Goal: Find specific page/section: Find specific page/section

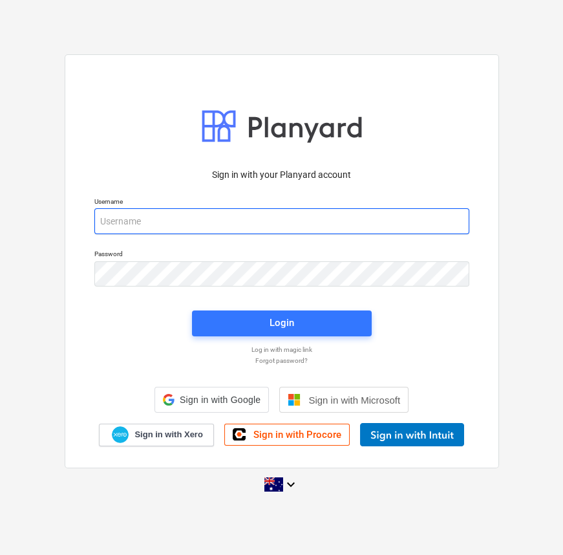
click at [160, 221] on input "email" at bounding box center [281, 221] width 375 height 26
click at [176, 228] on input "email" at bounding box center [281, 221] width 375 height 26
type input "[EMAIL_ADDRESS][DOMAIN_NAME]"
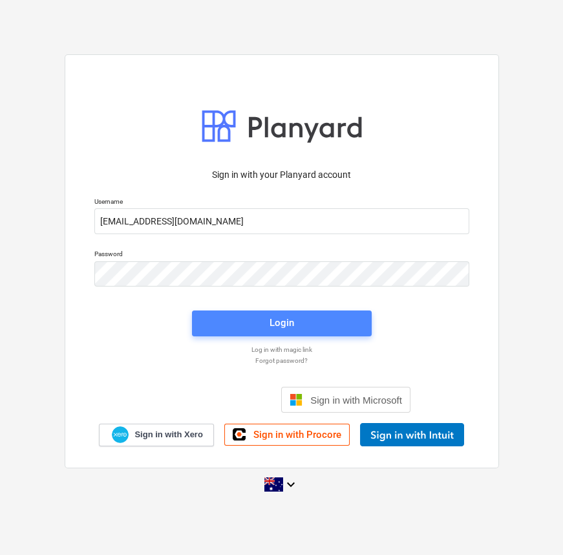
click at [316, 323] on span "Login" at bounding box center [281, 322] width 149 height 17
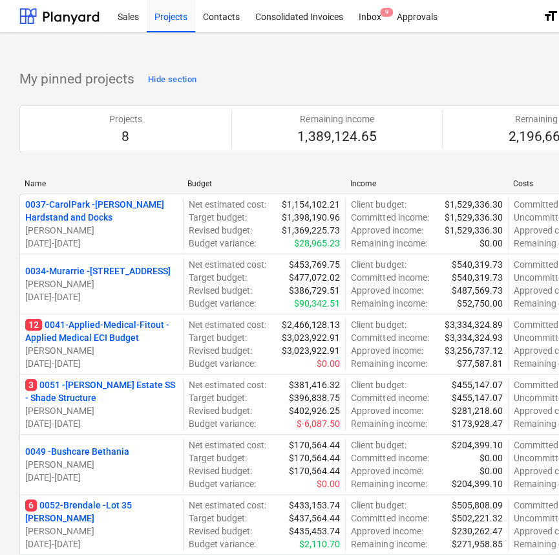
click at [215, 179] on div "Budget" at bounding box center [263, 183] width 153 height 9
click at [224, 180] on div "Budget" at bounding box center [263, 183] width 153 height 9
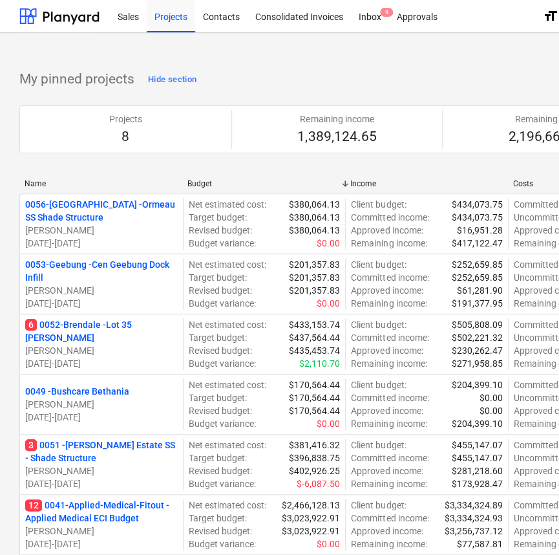
click at [224, 180] on div "Budget" at bounding box center [263, 183] width 153 height 9
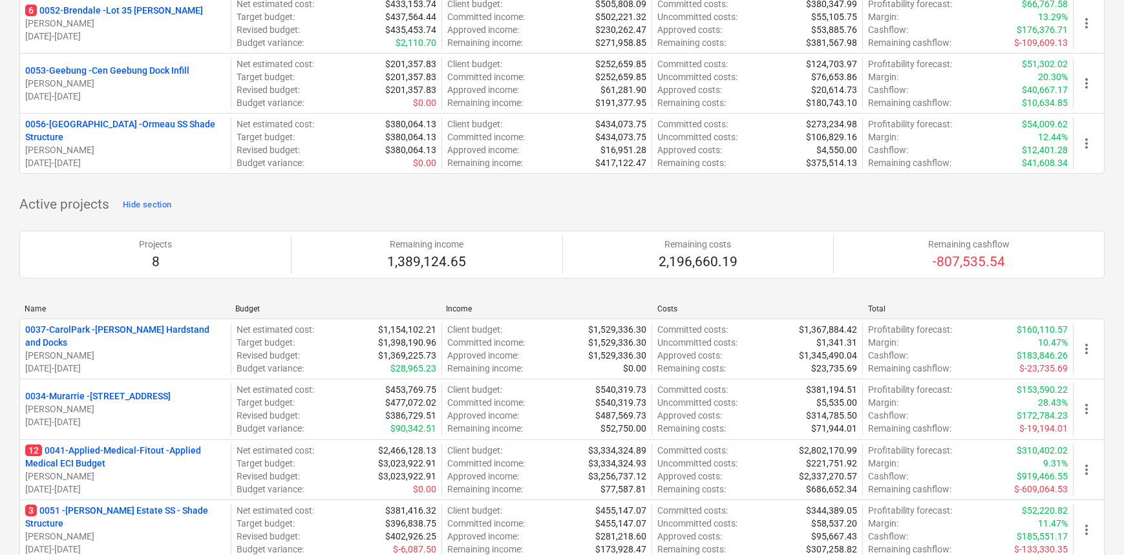
scroll to position [646, 0]
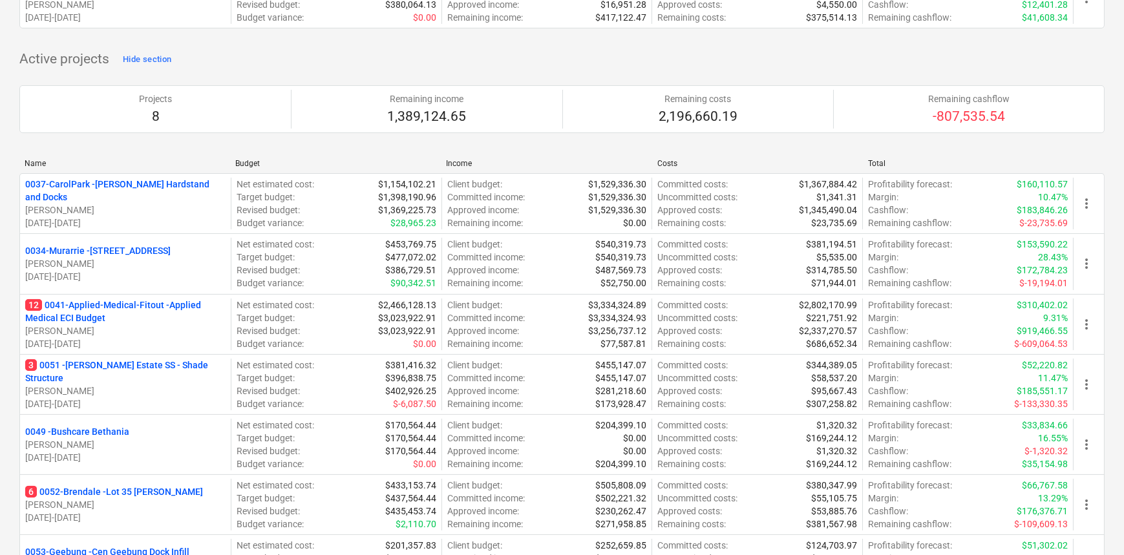
click at [295, 156] on div "Name Budget Income Costs Total 0037-CarolPark - [PERSON_NAME] Hardstand and Doc…" at bounding box center [561, 410] width 1085 height 522
click at [271, 157] on div "Name Budget Income Costs Total 0037-CarolPark - [PERSON_NAME] Hardstand and Doc…" at bounding box center [561, 410] width 1085 height 522
click at [246, 159] on div "Budget" at bounding box center [335, 163] width 200 height 9
click at [252, 164] on div "Budget" at bounding box center [335, 163] width 200 height 9
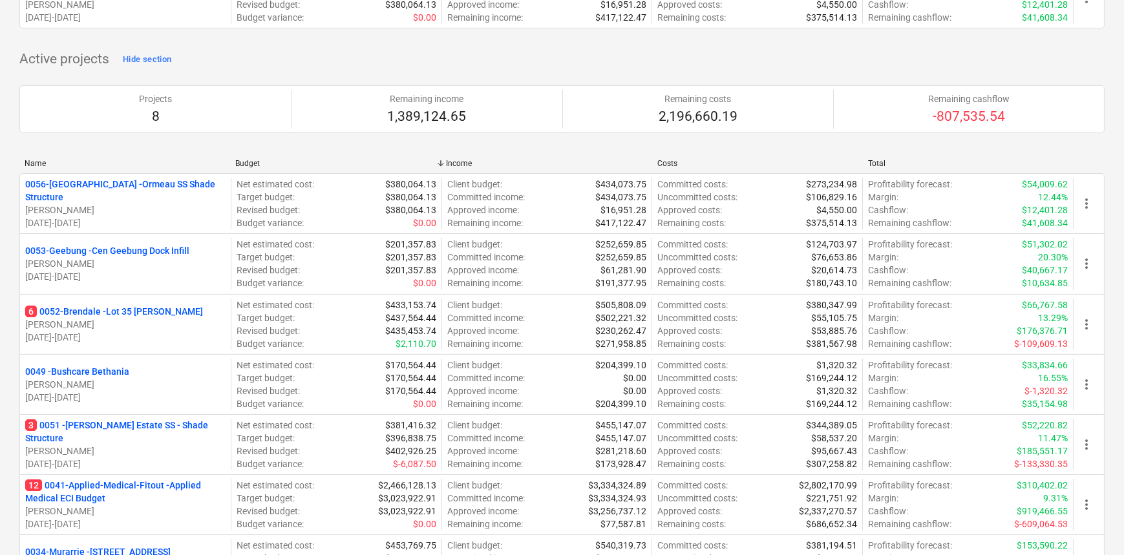
click at [252, 164] on div "Budget" at bounding box center [335, 163] width 200 height 9
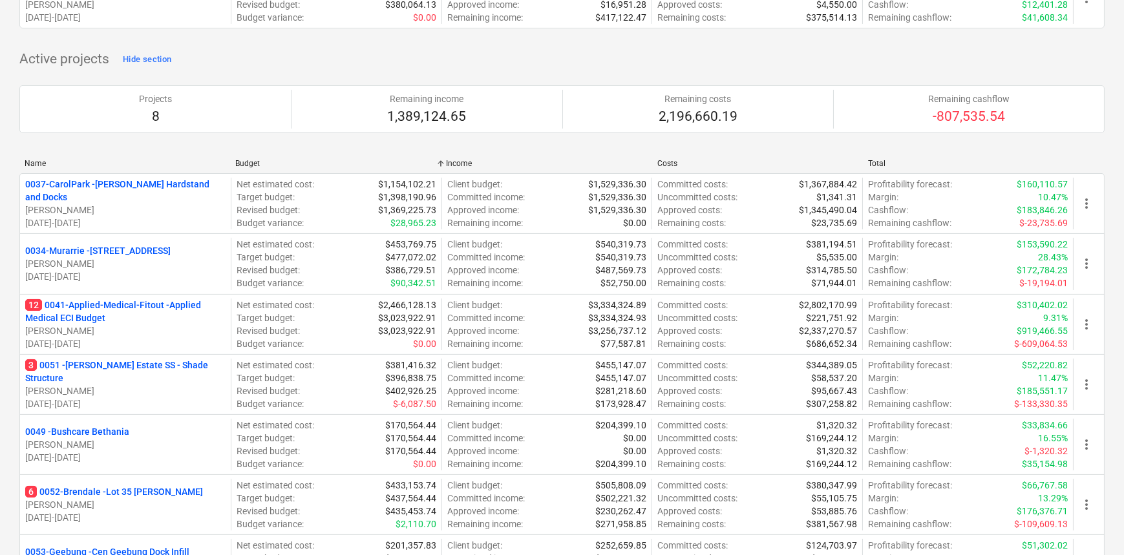
click at [250, 165] on div "Budget" at bounding box center [335, 163] width 200 height 9
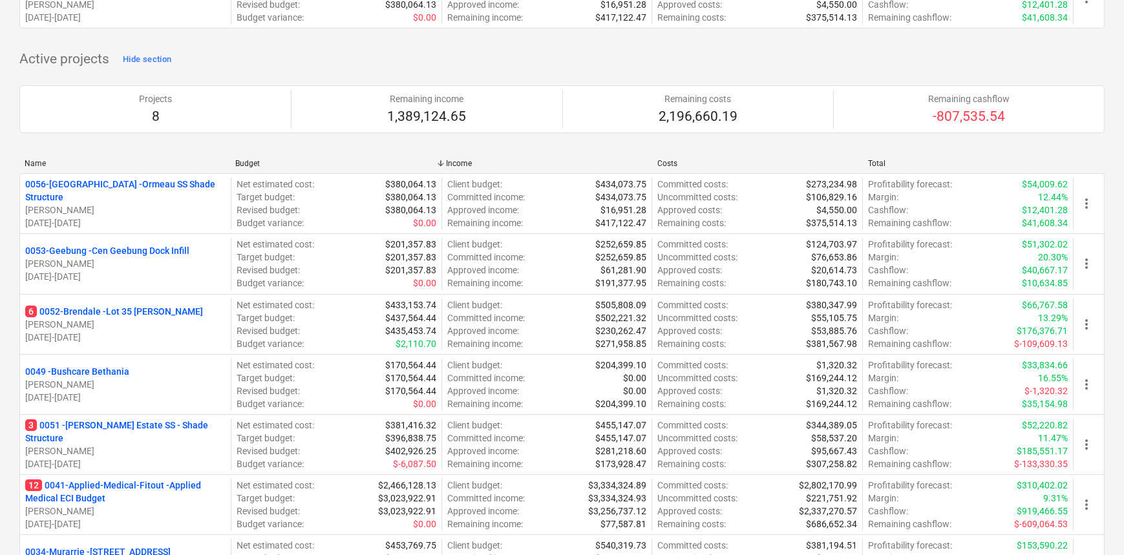
click at [250, 165] on div "Budget" at bounding box center [335, 163] width 200 height 9
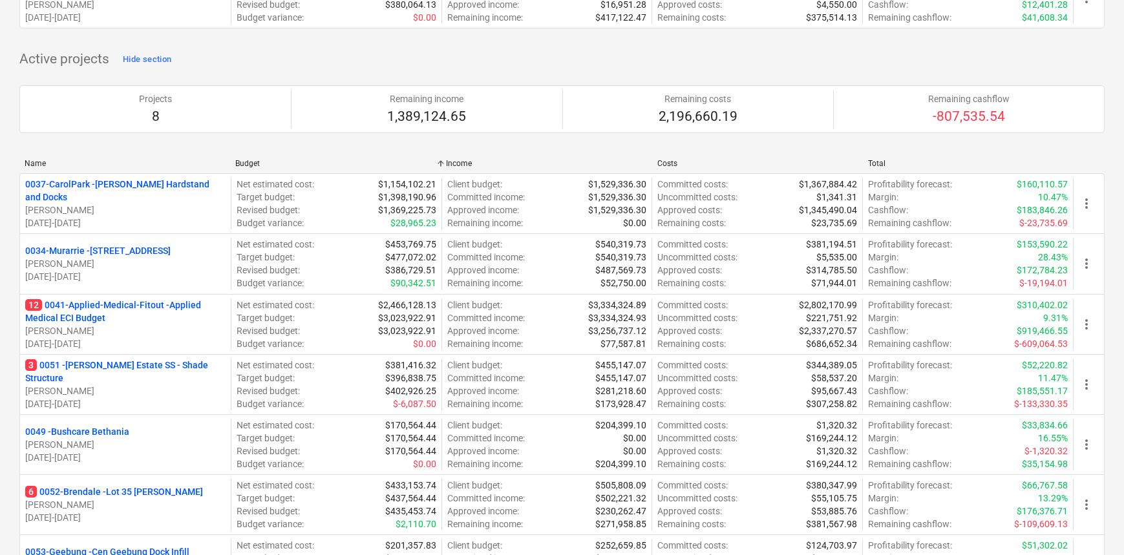
click at [167, 162] on div "Name" at bounding box center [125, 163] width 200 height 9
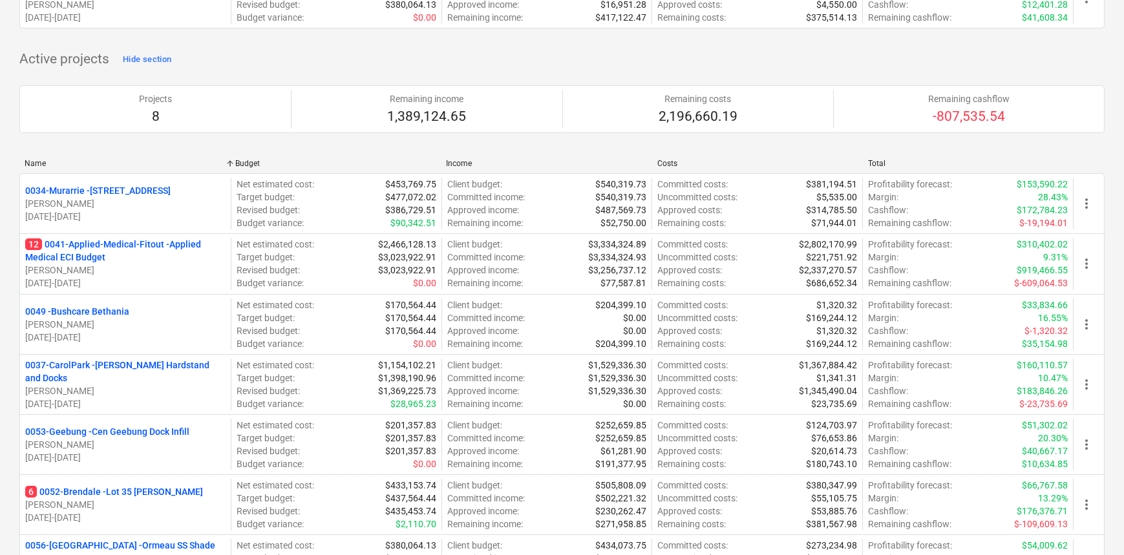
click at [262, 162] on div "Budget" at bounding box center [335, 163] width 200 height 9
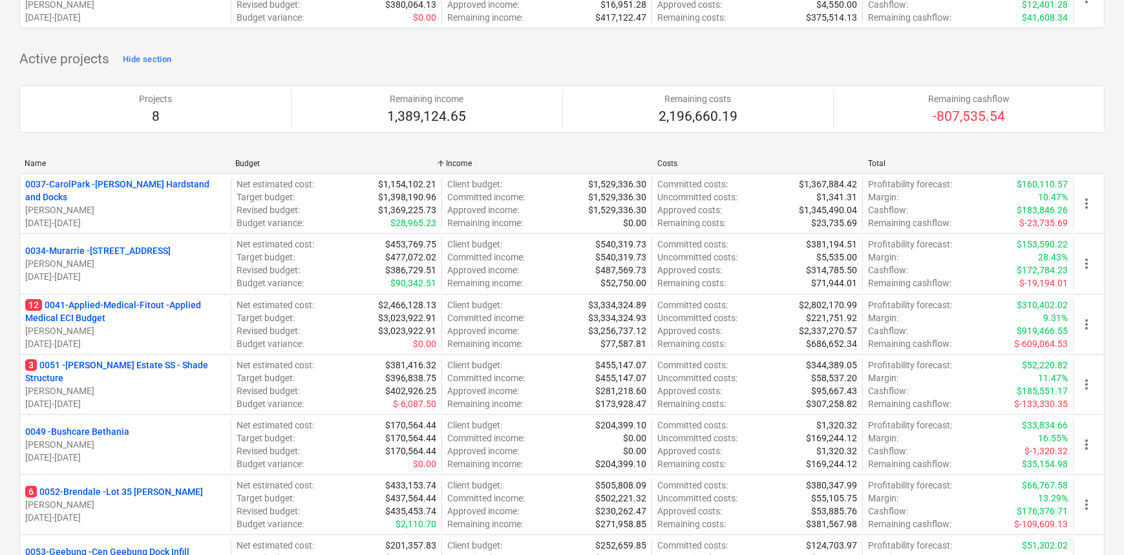
click at [262, 162] on div "Budget" at bounding box center [335, 163] width 200 height 9
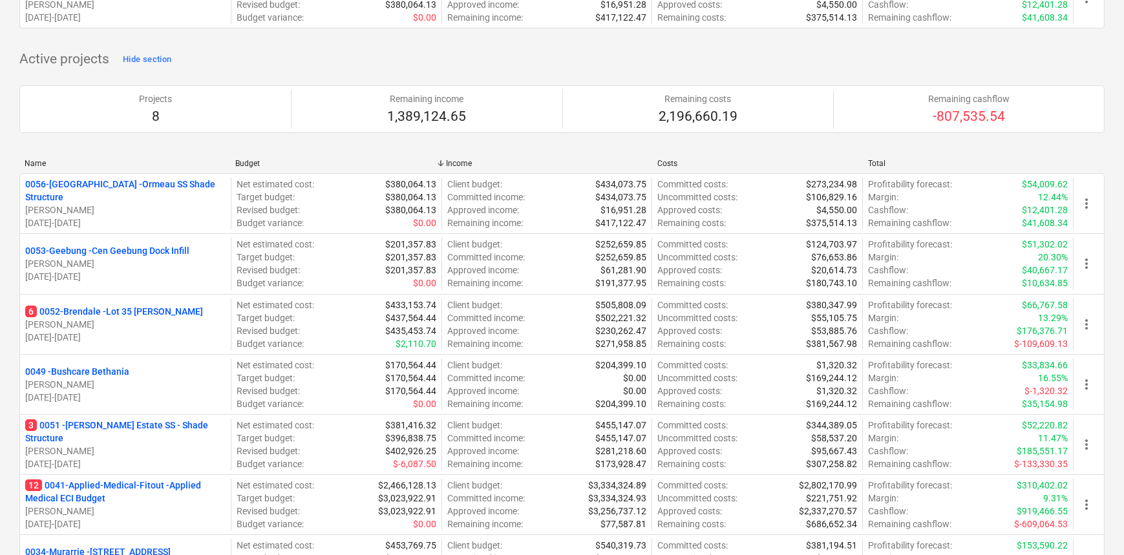
click at [262, 162] on div "Budget" at bounding box center [335, 163] width 200 height 9
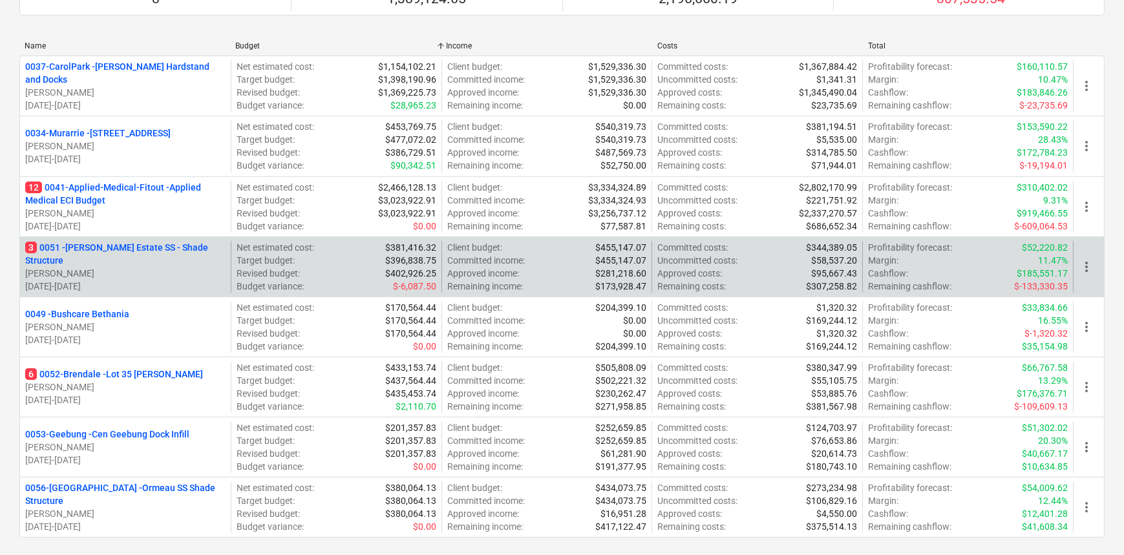
scroll to position [763, 0]
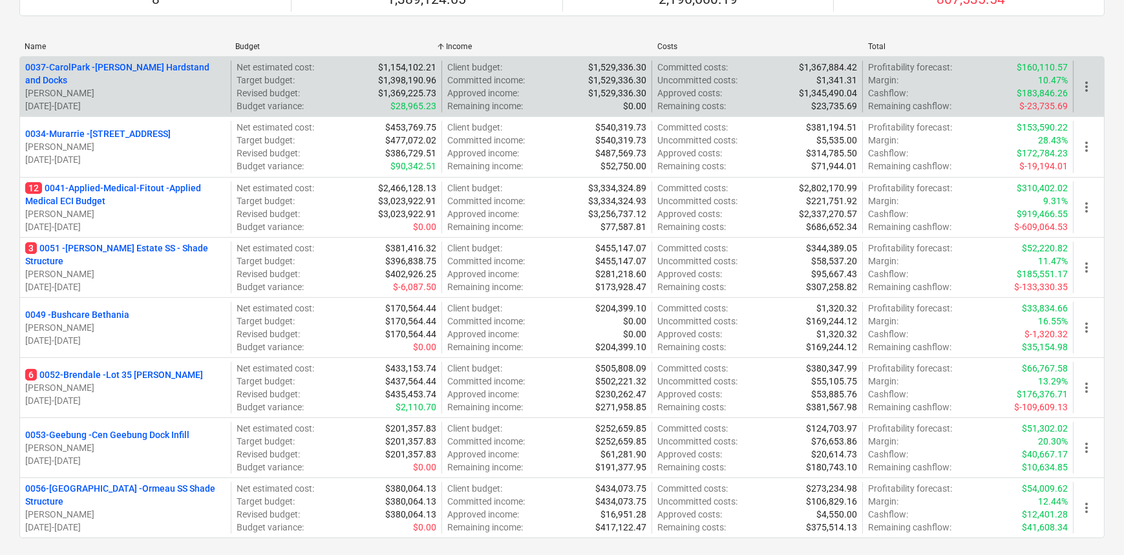
click at [137, 65] on p "0037-CarolPark - [PERSON_NAME] Hardstand and Docks" at bounding box center [125, 74] width 200 height 26
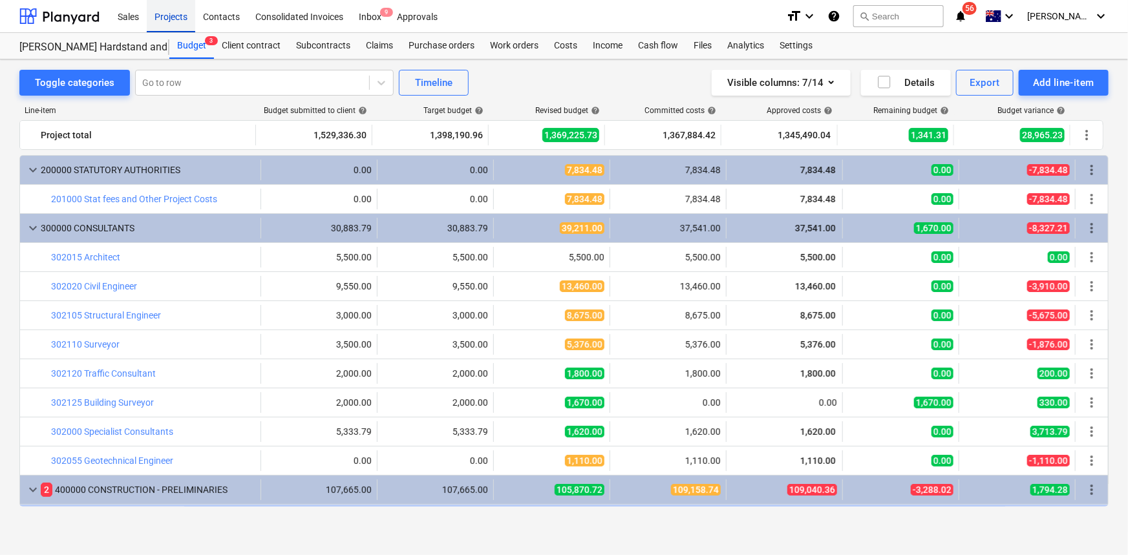
click at [162, 15] on div "Projects" at bounding box center [171, 15] width 48 height 33
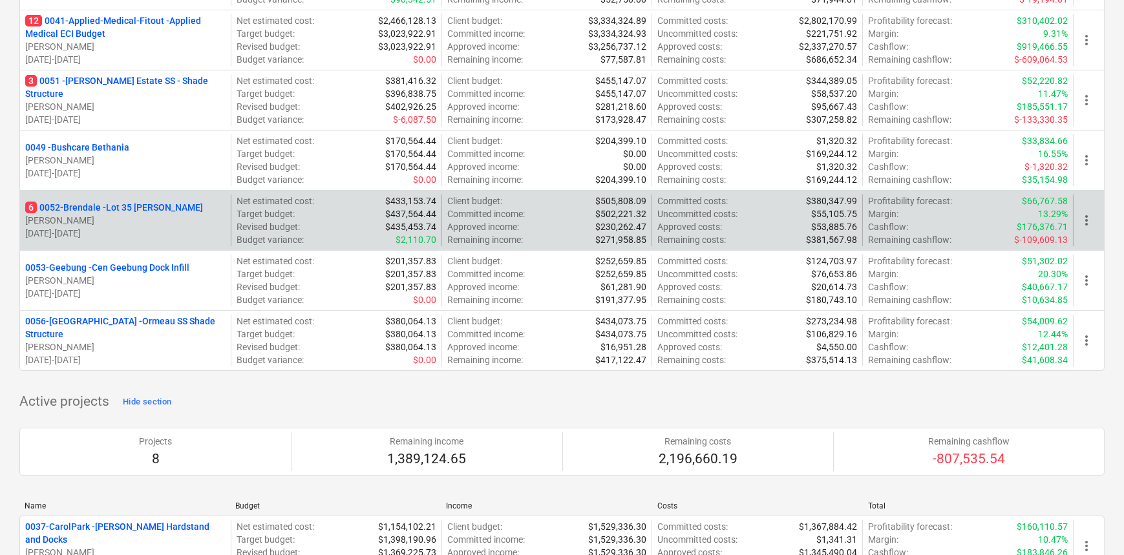
scroll to position [293, 0]
